Goal: Transaction & Acquisition: Book appointment/travel/reservation

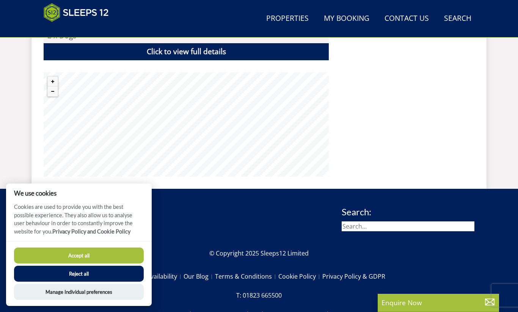
scroll to position [632, 0]
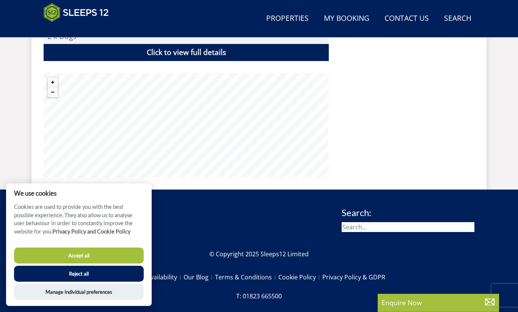
click at [137, 48] on link "Click to view full details" at bounding box center [186, 52] width 285 height 17
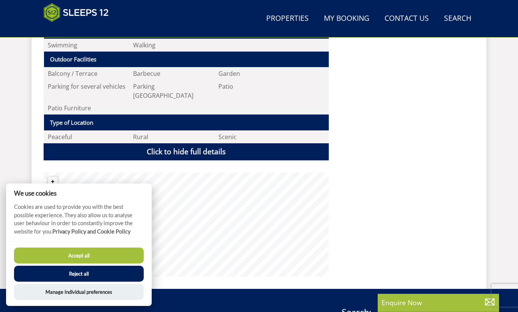
scroll to position [911, 0]
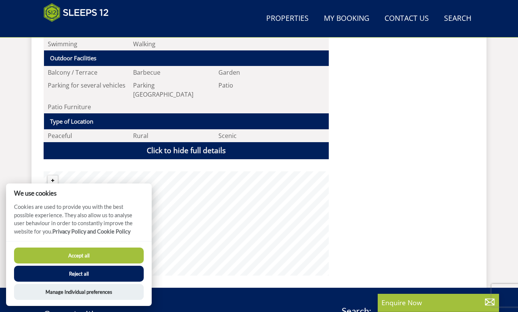
click at [96, 142] on link "Click to hide full details" at bounding box center [186, 150] width 285 height 17
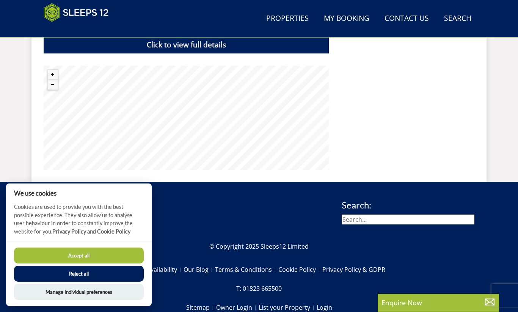
scroll to position [628, 0]
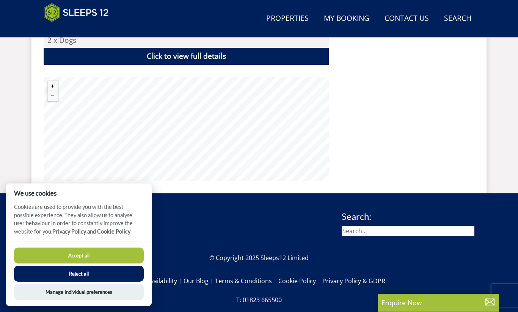
click at [52, 97] on button "Zoom out" at bounding box center [53, 96] width 10 height 10
click at [52, 99] on button "Zoom out" at bounding box center [53, 96] width 10 height 10
click at [55, 83] on button "Zoom in" at bounding box center [53, 86] width 10 height 10
click at [56, 82] on button "Zoom in" at bounding box center [53, 86] width 10 height 10
click at [52, 93] on button "Zoom out" at bounding box center [53, 96] width 10 height 10
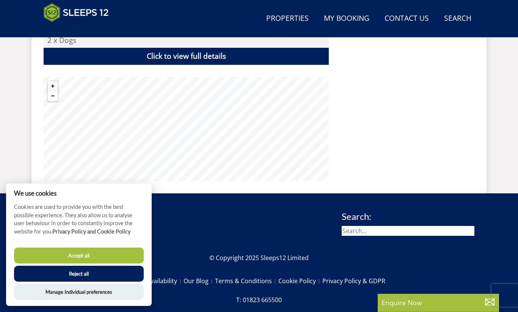
click at [54, 94] on button "Zoom out" at bounding box center [53, 96] width 10 height 10
click at [56, 82] on button "Zoom in" at bounding box center [53, 86] width 10 height 10
click at [56, 83] on button "Zoom in" at bounding box center [53, 86] width 10 height 10
click at [57, 81] on button "Zoom in" at bounding box center [53, 86] width 10 height 10
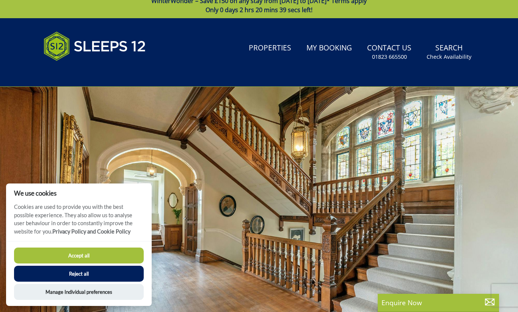
scroll to position [0, 0]
